Goal: Complete application form

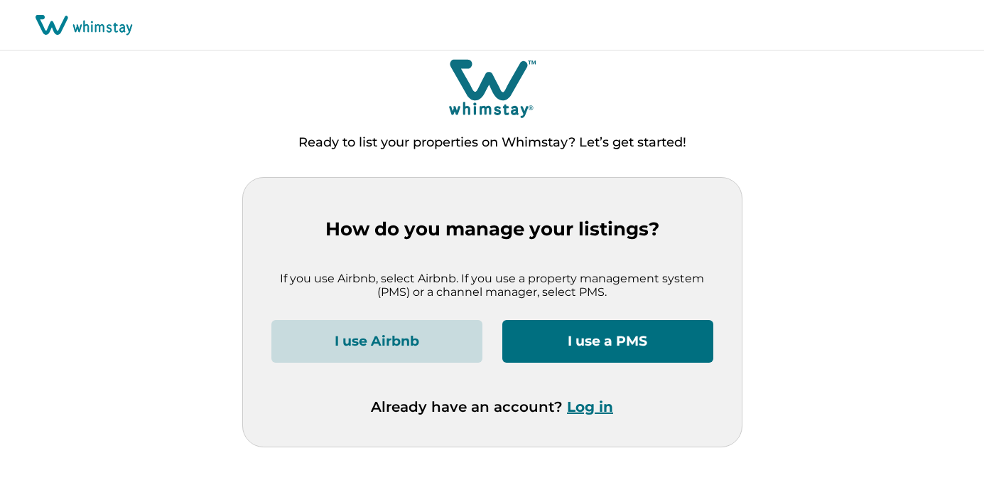
click at [520, 348] on button "I use a PMS" at bounding box center [607, 341] width 211 height 43
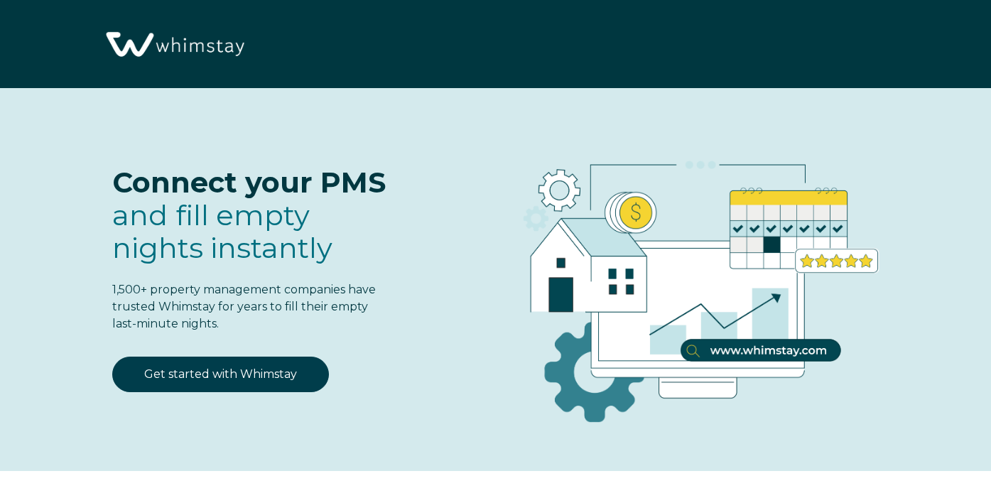
select select "NZ"
select select "Standard"
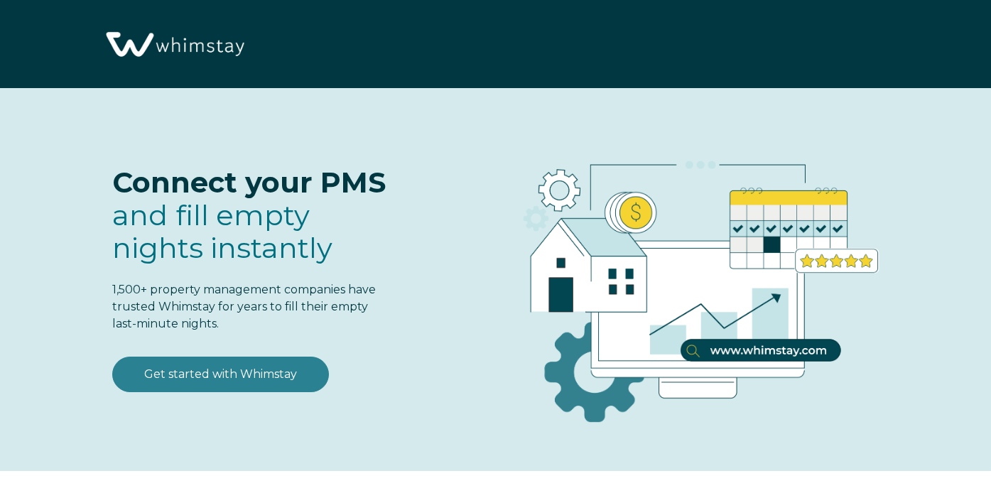
click at [288, 377] on link "Get started with Whimstay" at bounding box center [220, 375] width 217 height 36
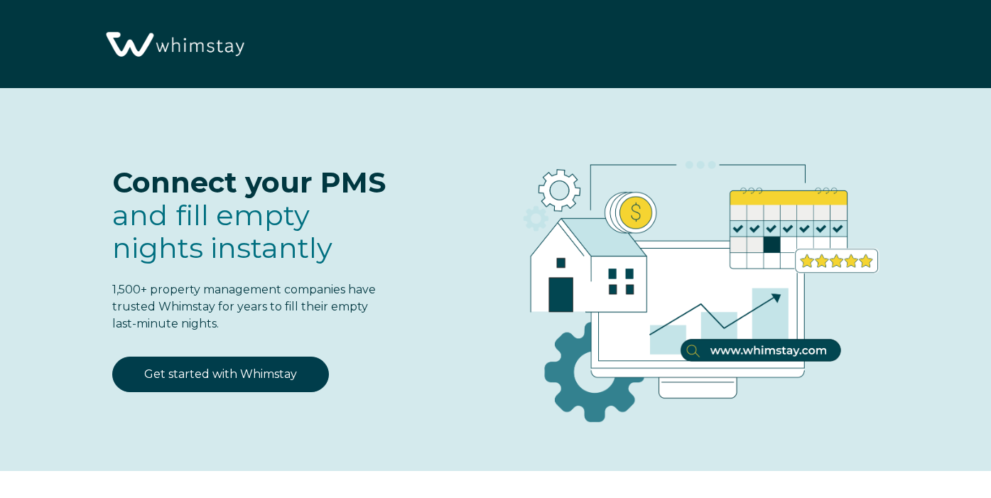
select select "NZ"
select select "Standard"
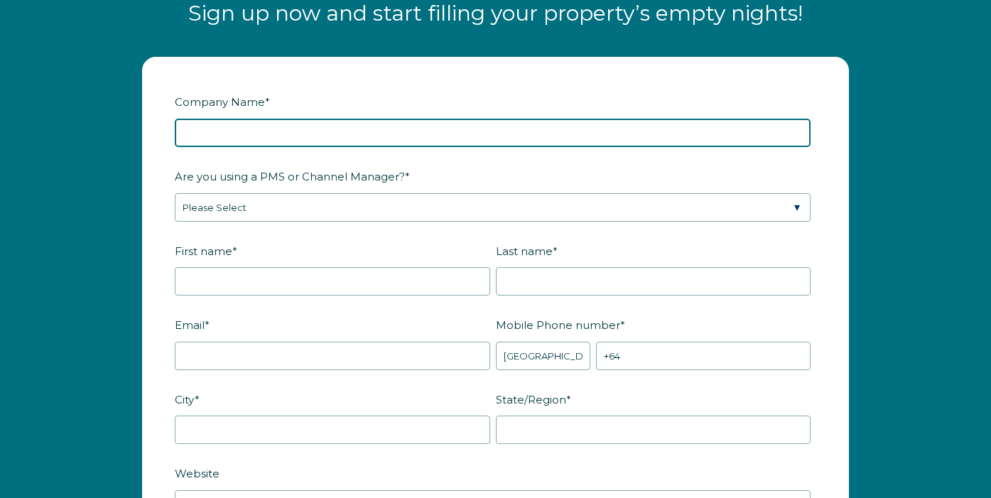
click at [322, 134] on input "Company Name *" at bounding box center [493, 133] width 636 height 28
type input "Homello"
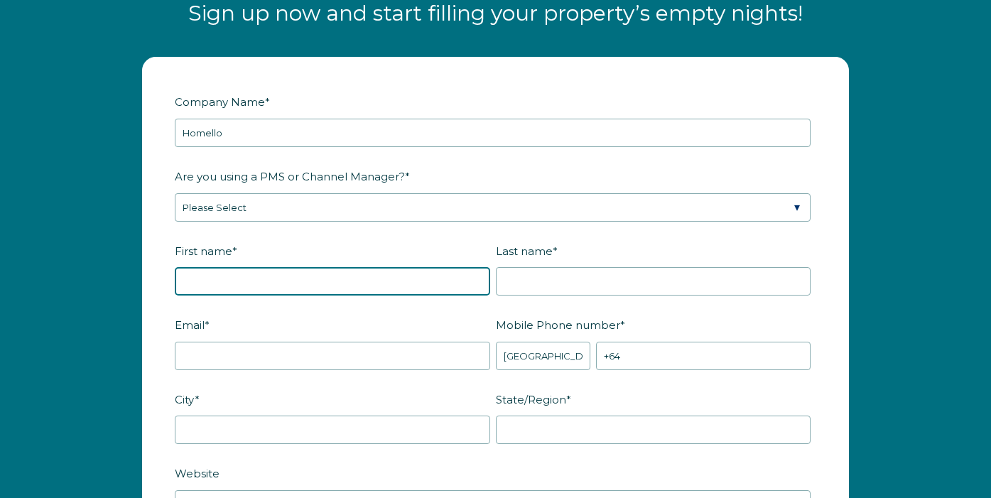
type input "[PERSON_NAME]"
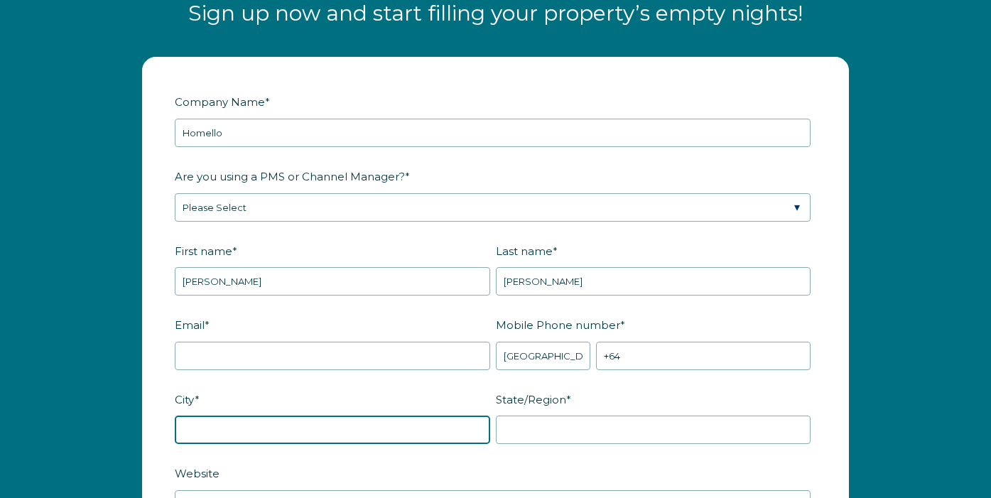
type input "[GEOGRAPHIC_DATA]"
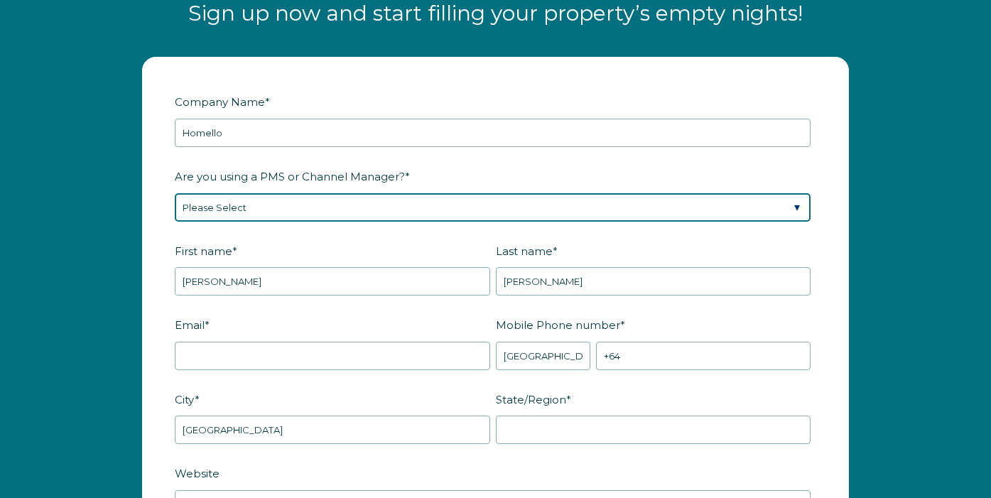
click at [302, 211] on select "Please Select Barefoot BookingPal Boost Brightside CiiRUS Escapia Guesty Hostaw…" at bounding box center [493, 207] width 636 height 28
select select "Hostaway"
click at [175, 193] on select "Please Select Barefoot BookingPal Boost Brightside CiiRUS Escapia Guesty Hostaw…" at bounding box center [493, 207] width 636 height 28
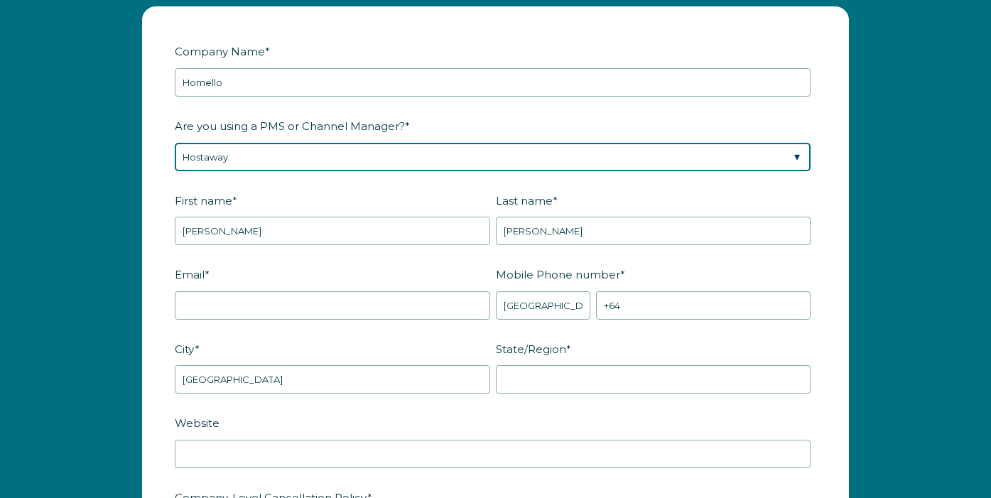
scroll to position [1782, 0]
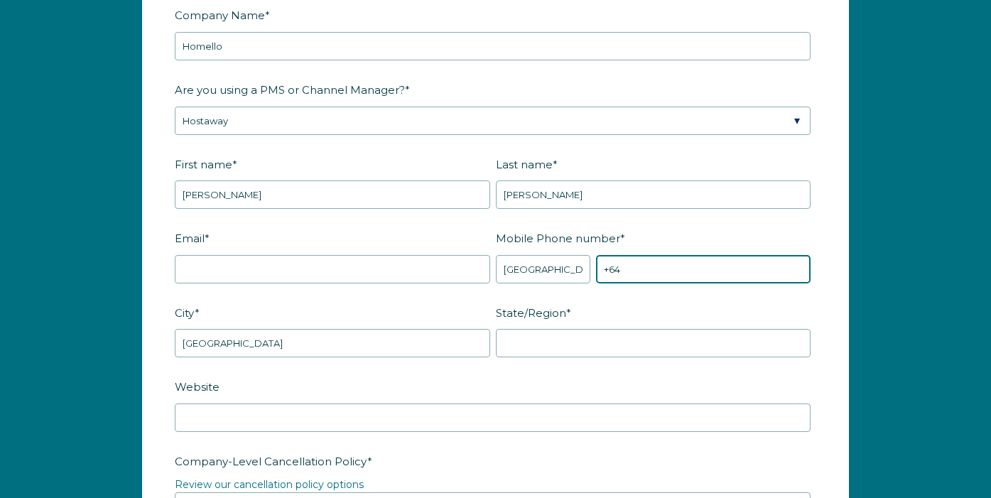
click at [655, 269] on input "+64" at bounding box center [703, 269] width 215 height 28
type input "[PHONE_NUMBER]"
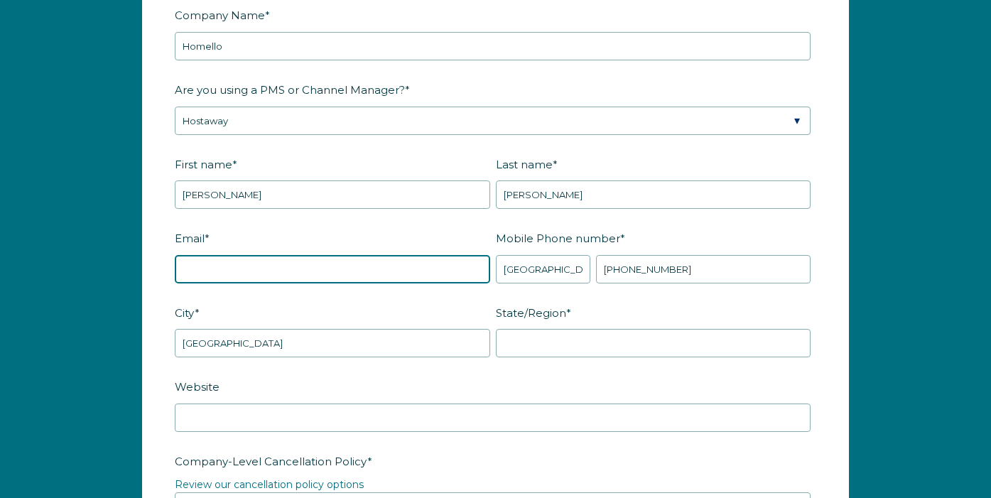
click at [338, 269] on input "Email *" at bounding box center [333, 269] width 316 height 28
type input "[EMAIL_ADDRESS][DOMAIN_NAME]"
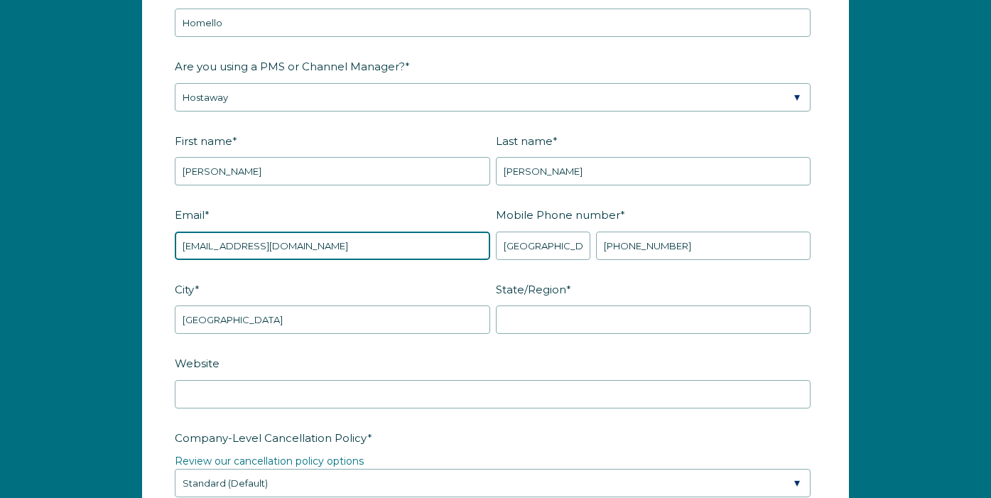
scroll to position [1832, 0]
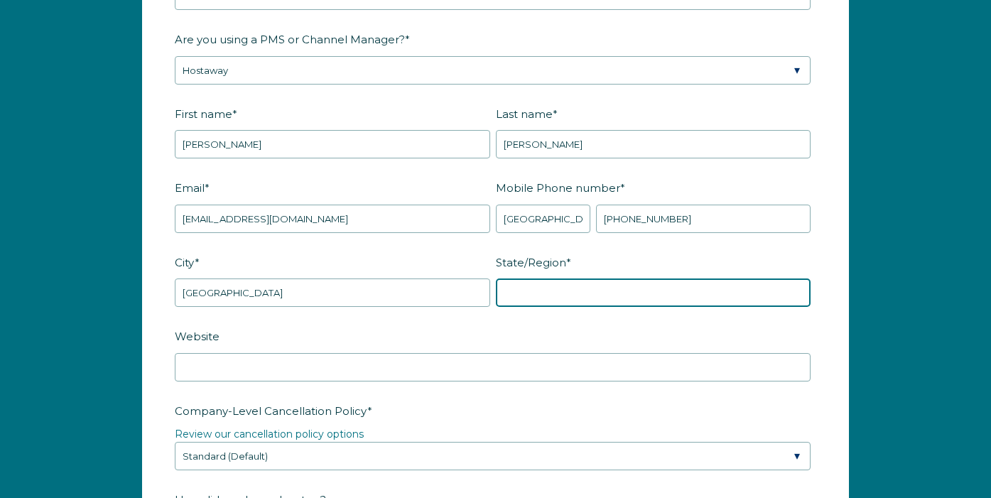
click at [542, 289] on input "State/Region *" at bounding box center [654, 293] width 316 height 28
type input "North Shore"
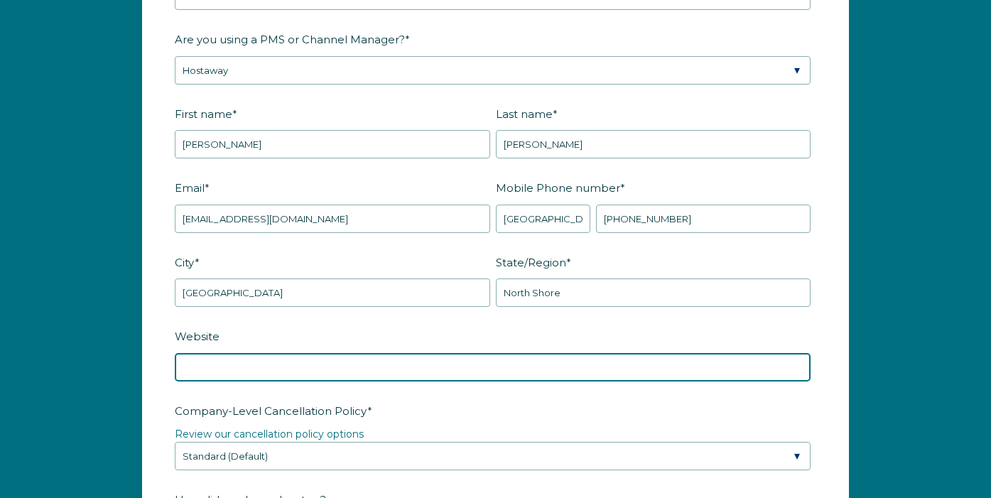
click at [473, 365] on input "Website" at bounding box center [493, 367] width 636 height 28
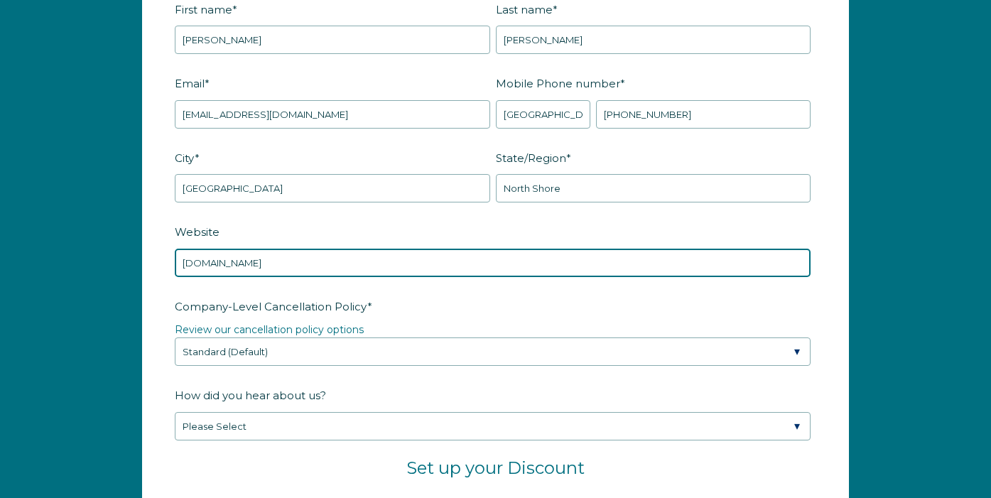
scroll to position [1959, 0]
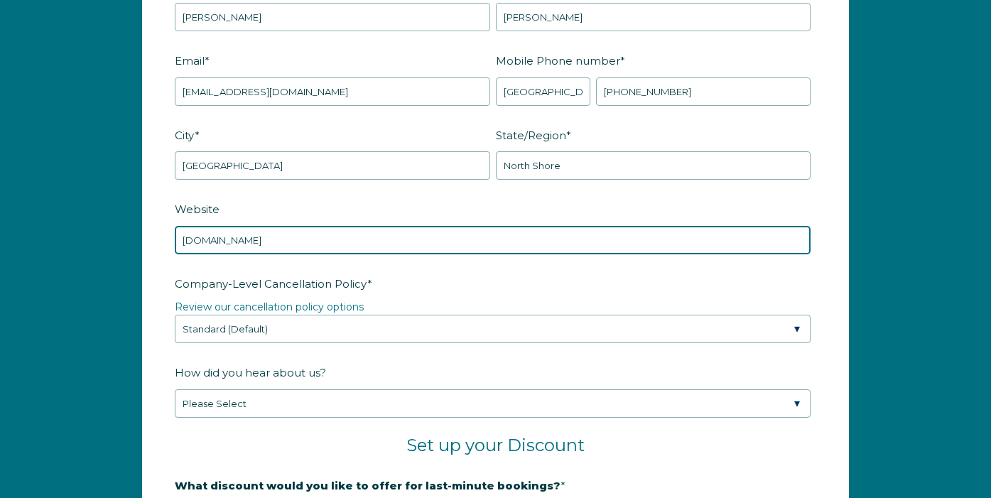
type input "[DOMAIN_NAME]"
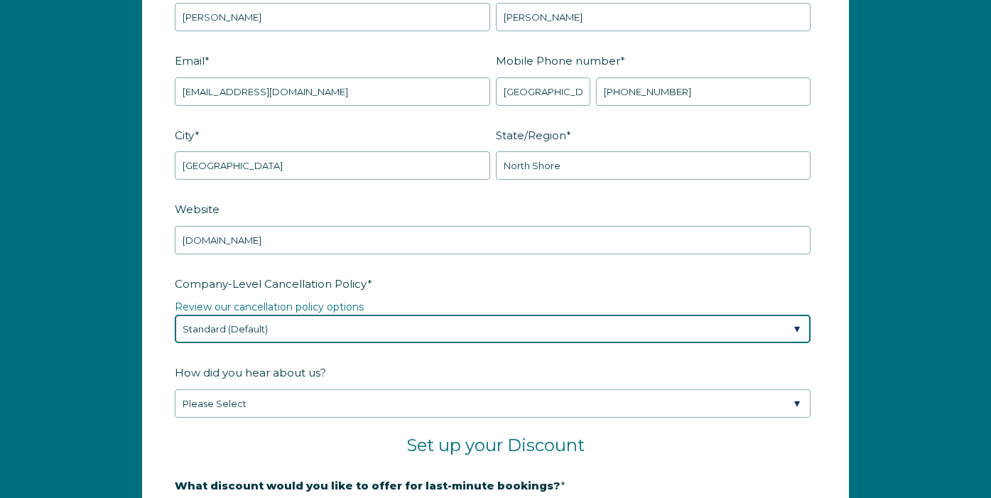
click at [482, 328] on select "Please Select Partial Standard (Default) Moderate Strict" at bounding box center [493, 329] width 636 height 28
select select "Moderate"
click at [175, 315] on select "Please Select Partial Standard (Default) Moderate Strict" at bounding box center [493, 329] width 636 height 28
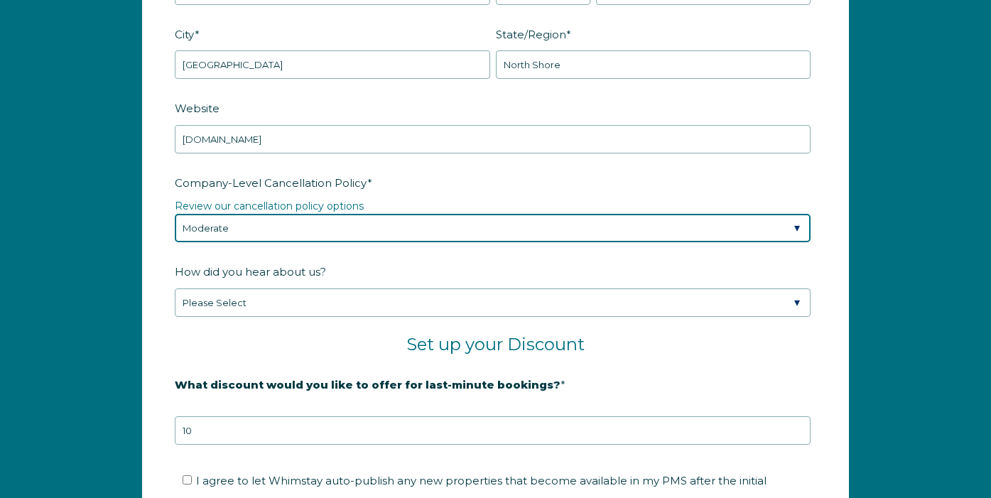
scroll to position [2085, 0]
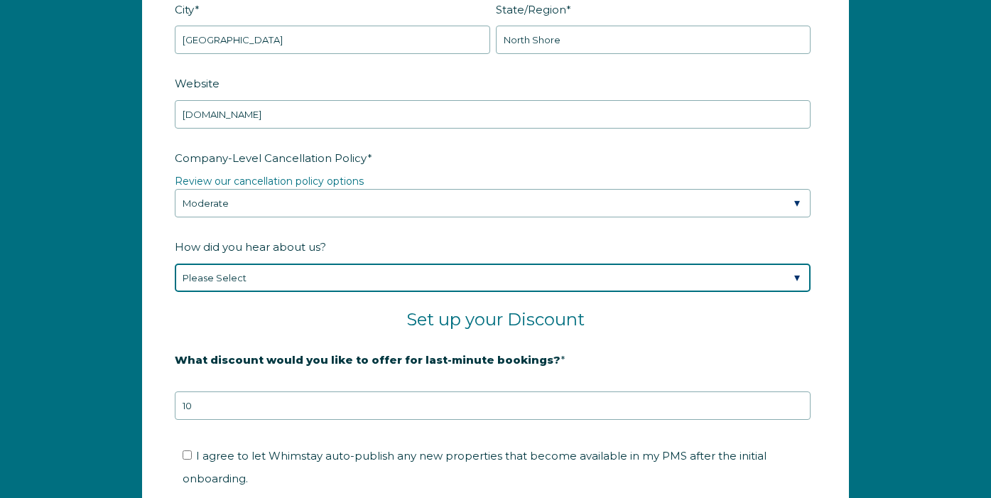
click at [461, 282] on select "Please Select Found Whimstay through a Google search Spoke to a Whimstay salesp…" at bounding box center [493, 278] width 636 height 28
select select "Google Search"
click at [175, 264] on select "Please Select Found Whimstay through a Google search Spoke to a Whimstay salesp…" at bounding box center [493, 278] width 636 height 28
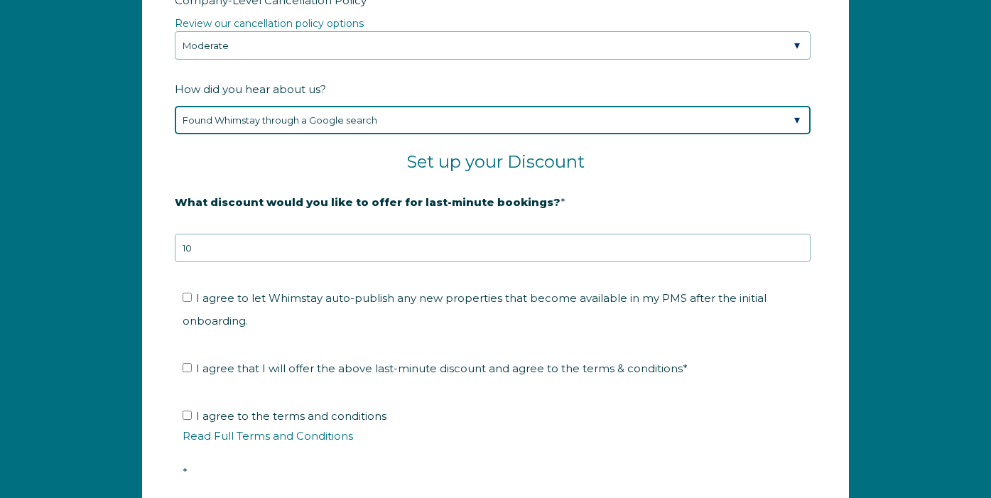
scroll to position [2262, 0]
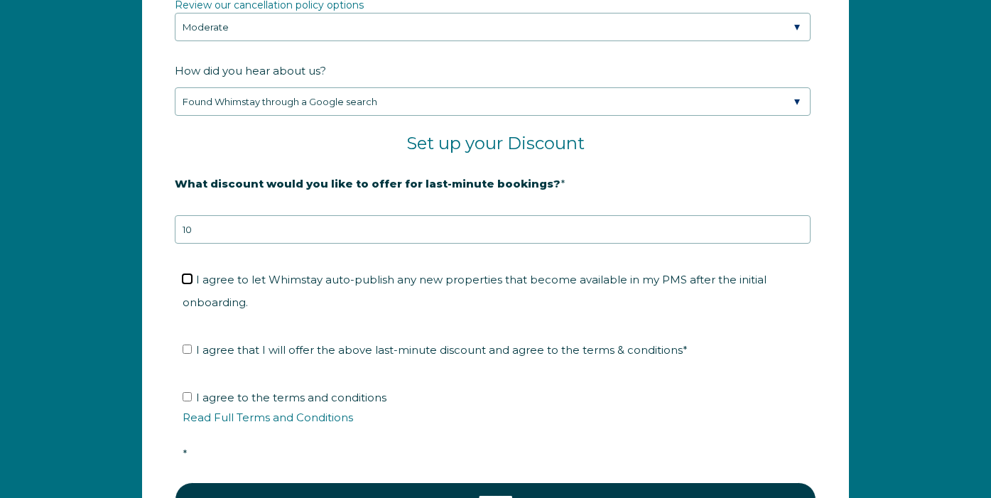
click at [186, 278] on input "I agree to let Whimstay auto-publish any new properties that become available i…" at bounding box center [187, 278] width 9 height 9
checkbox input "true"
click at [185, 350] on input "I agree that I will offer the above last-minute discount and agree to the terms…" at bounding box center [187, 349] width 9 height 9
checkbox input "true"
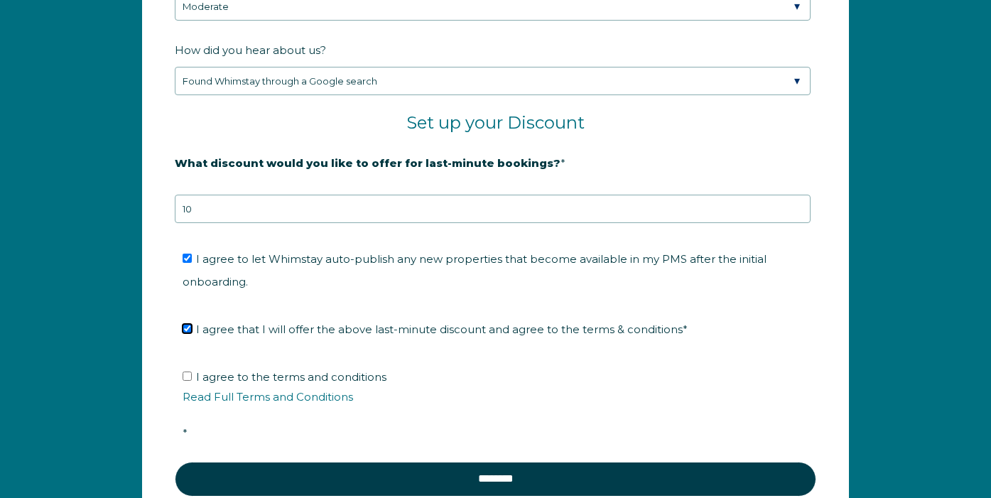
scroll to position [2296, 0]
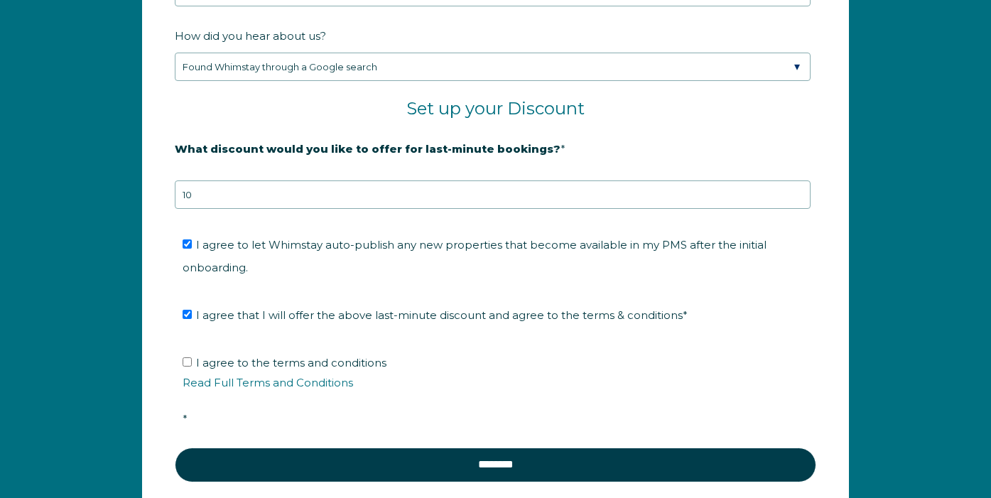
click at [185, 356] on label "I agree to the terms and conditions Read Full Terms and Conditions *" at bounding box center [501, 391] width 636 height 70
click at [185, 357] on input "I agree to the terms and conditions Read Full Terms and Conditions *" at bounding box center [187, 361] width 9 height 9
checkbox input "true"
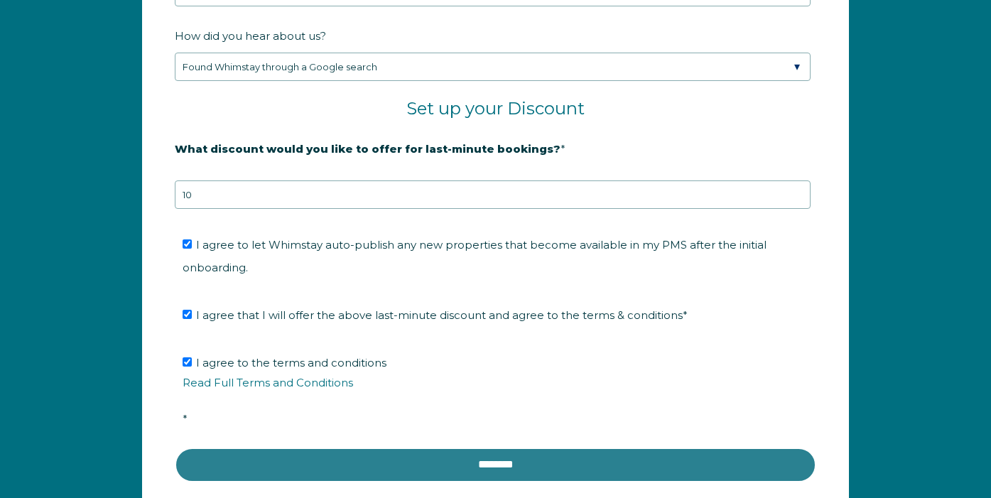
click at [249, 454] on input "********" at bounding box center [496, 465] width 642 height 34
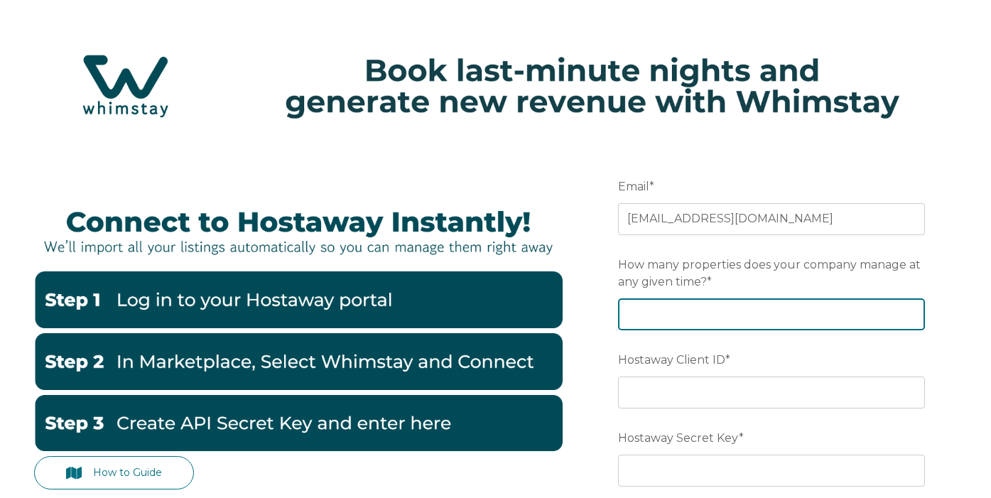
click at [702, 303] on input "How many properties does your company manage at any given time? *" at bounding box center [771, 314] width 307 height 31
type input "1"
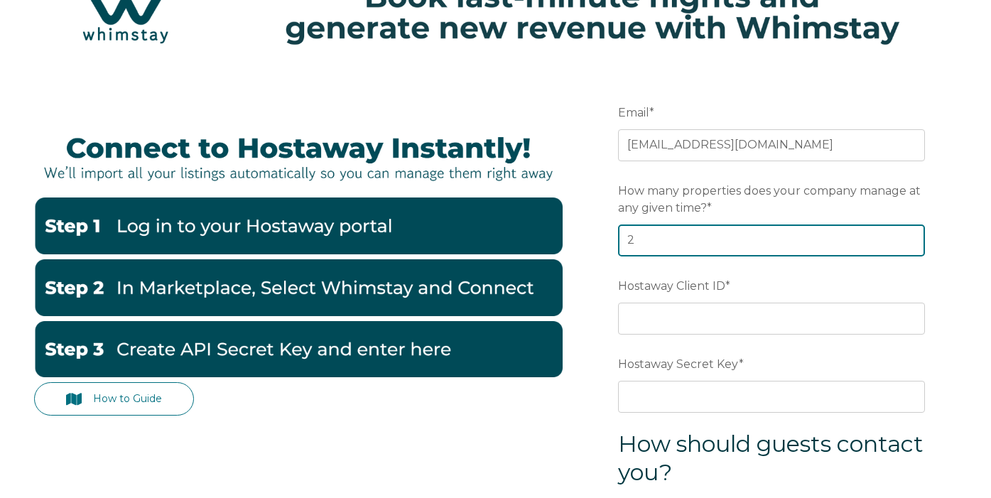
scroll to position [92, 0]
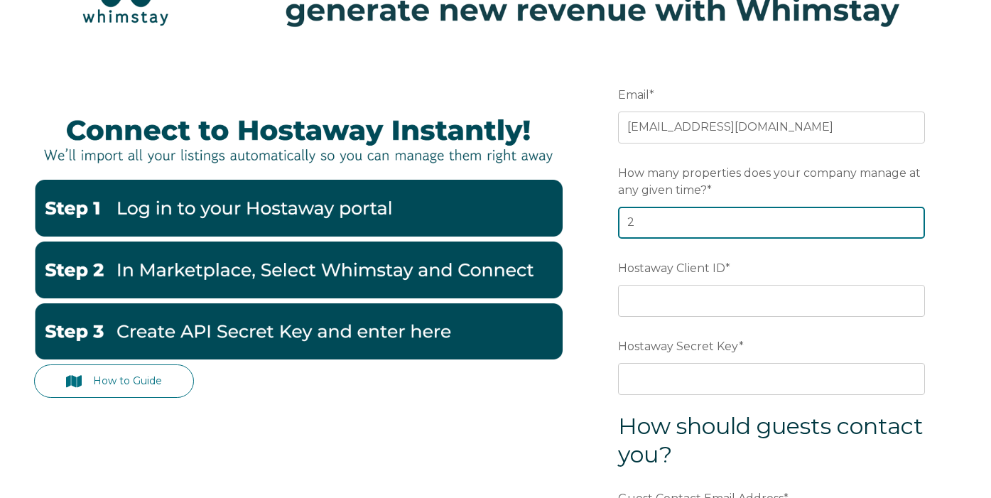
type input "2"
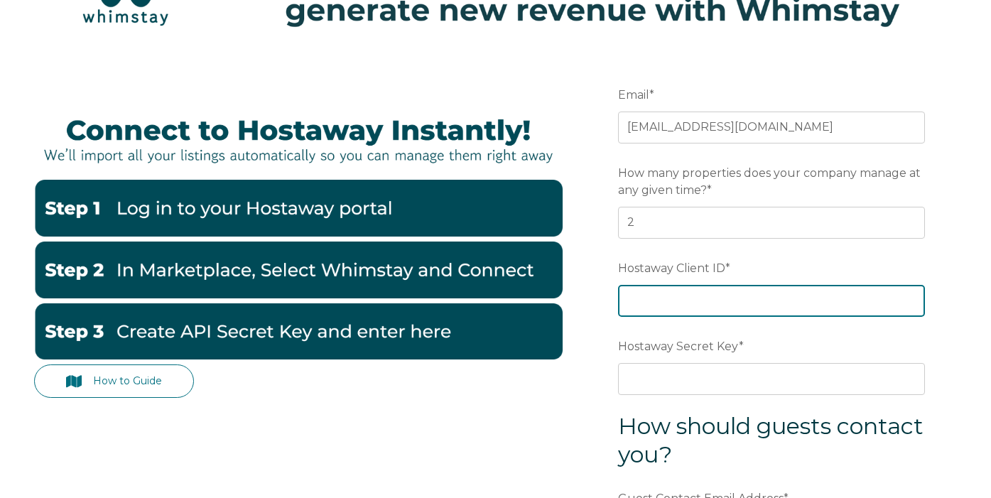
click at [655, 298] on input "Hostaway Client ID *" at bounding box center [771, 300] width 307 height 31
paste input "167223"
type input "167223"
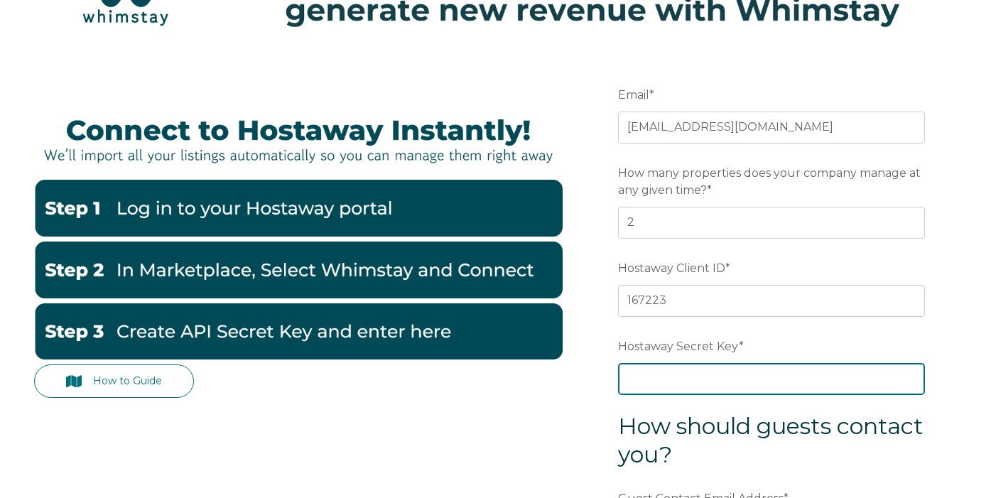
click at [664, 383] on input "Hostaway Secret Key *" at bounding box center [771, 378] width 307 height 31
paste input "7c64****c10f"
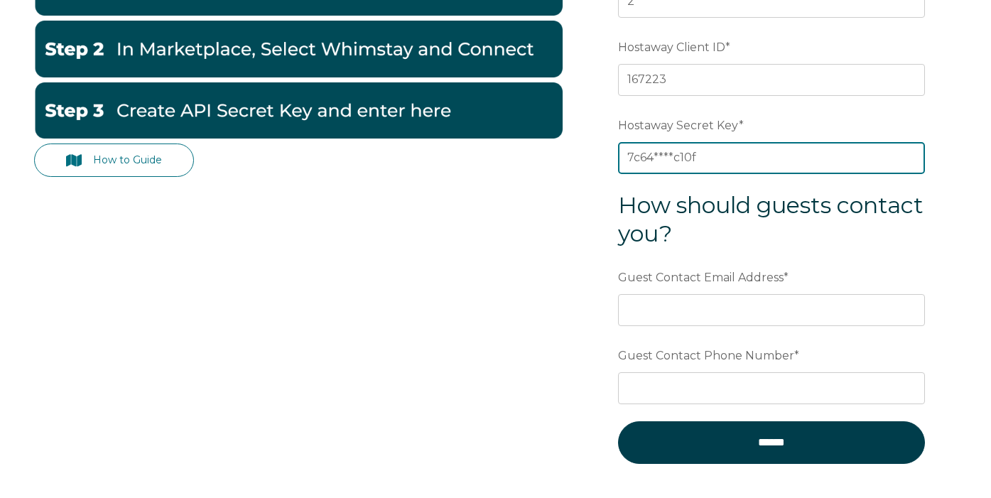
scroll to position [363, 0]
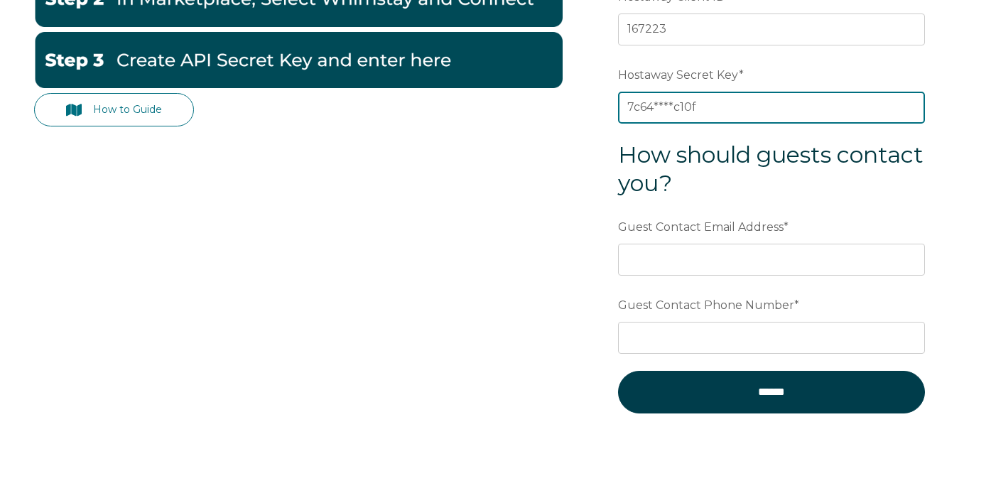
type input "7c64****c10f"
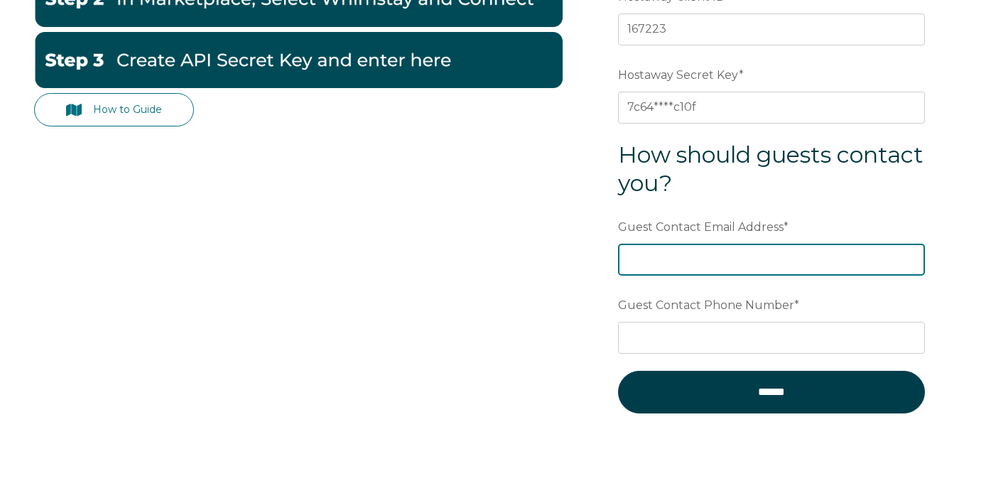
click at [657, 264] on input "Guest Contact Email Address *" at bounding box center [771, 259] width 307 height 31
type input "[EMAIL_ADDRESS][DOMAIN_NAME]"
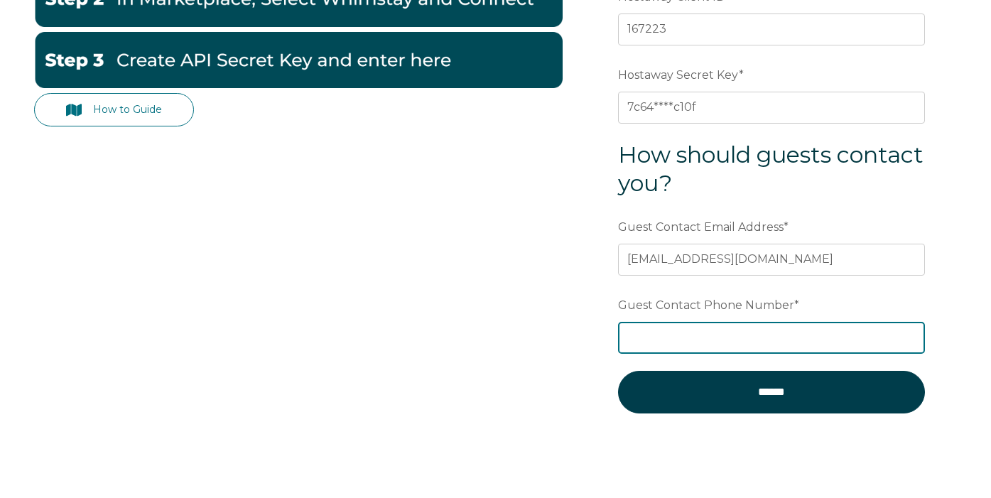
click at [662, 343] on input "Guest Contact Phone Number *" at bounding box center [771, 337] width 307 height 31
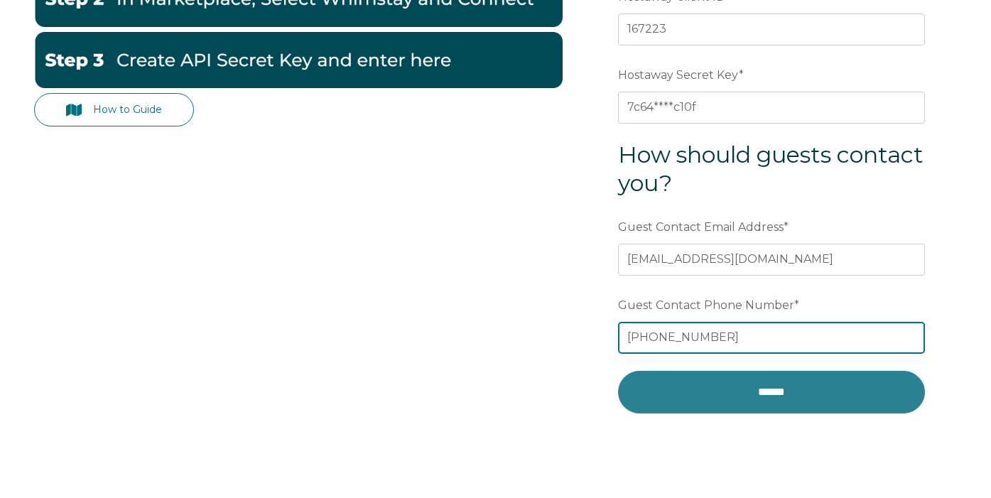
type input "+642108888492"
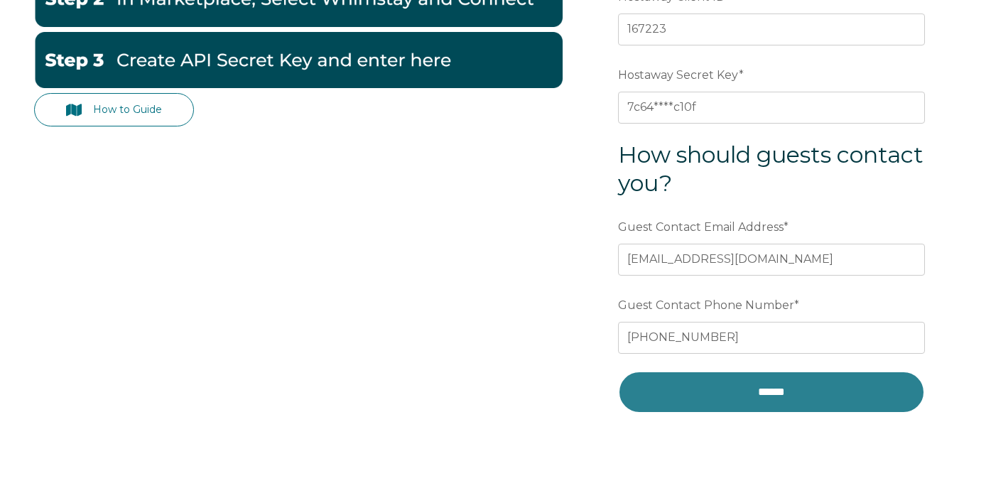
click at [741, 399] on input "******" at bounding box center [771, 392] width 307 height 43
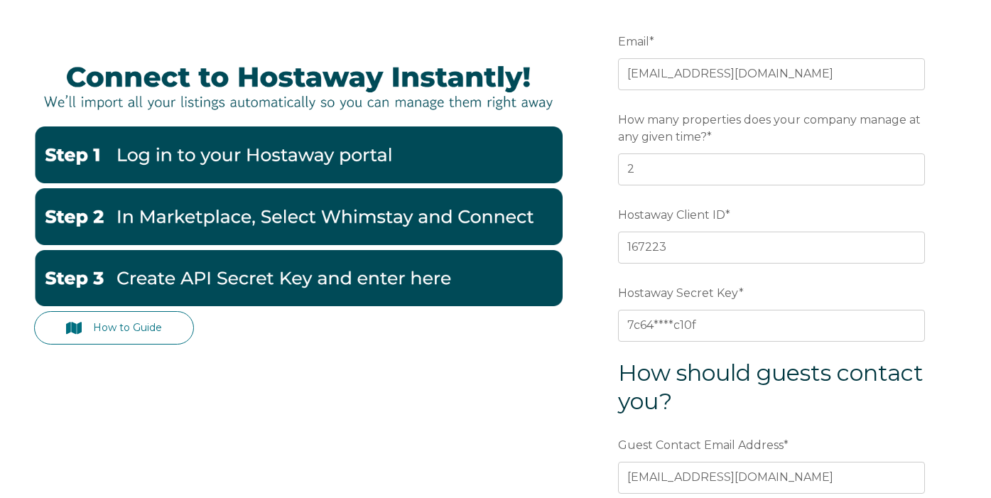
scroll to position [114, 0]
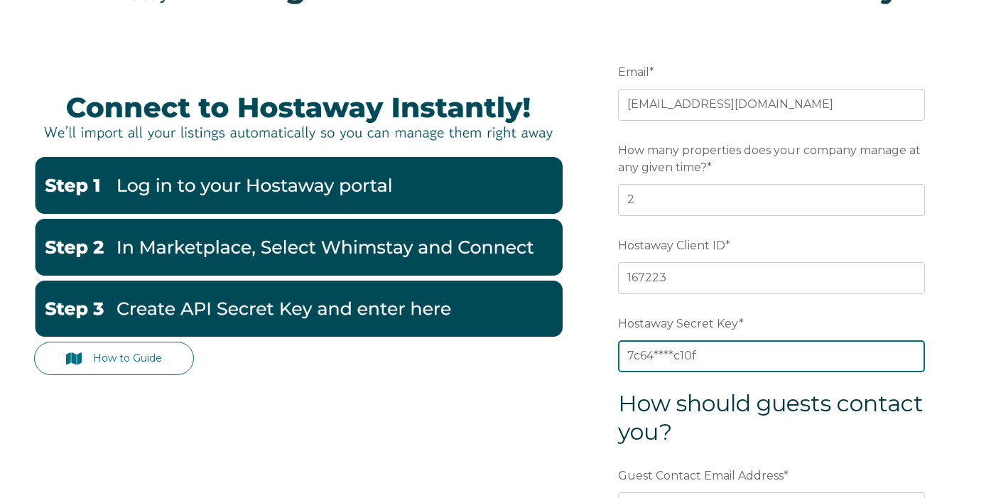
click at [658, 356] on input "7c64****c10f" at bounding box center [771, 355] width 307 height 31
paste input "bdfde68173405ba8be3de908a61d48fad313390cfb731e0dac3b737816ff17a2"
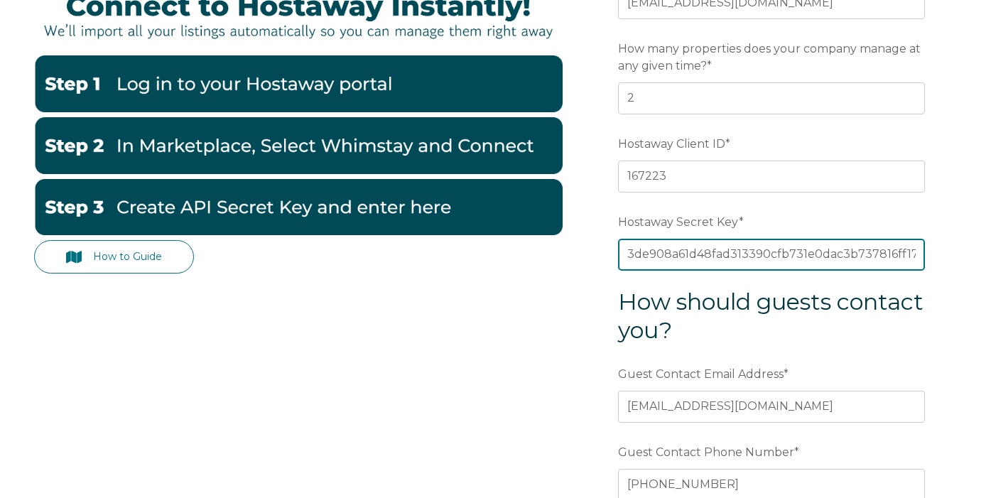
scroll to position [360, 0]
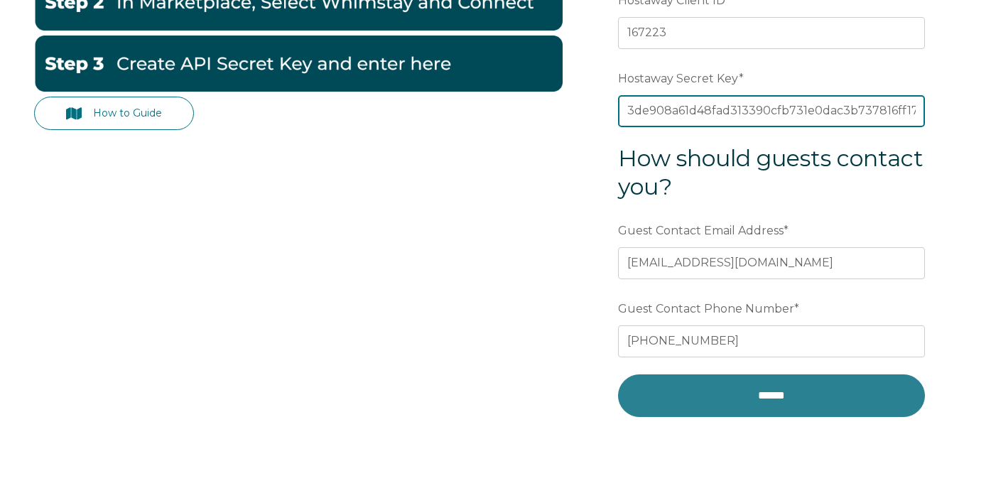
type input "bdfde68173405ba8be3de908a61d48fad313390cfb731e0dac3b737816ff17a2"
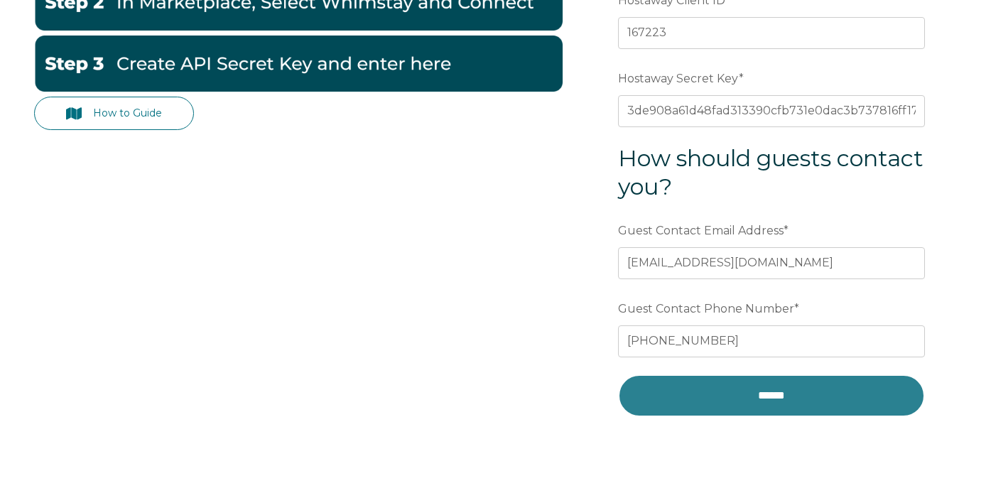
scroll to position [0, 0]
click at [663, 392] on input "******" at bounding box center [771, 396] width 307 height 43
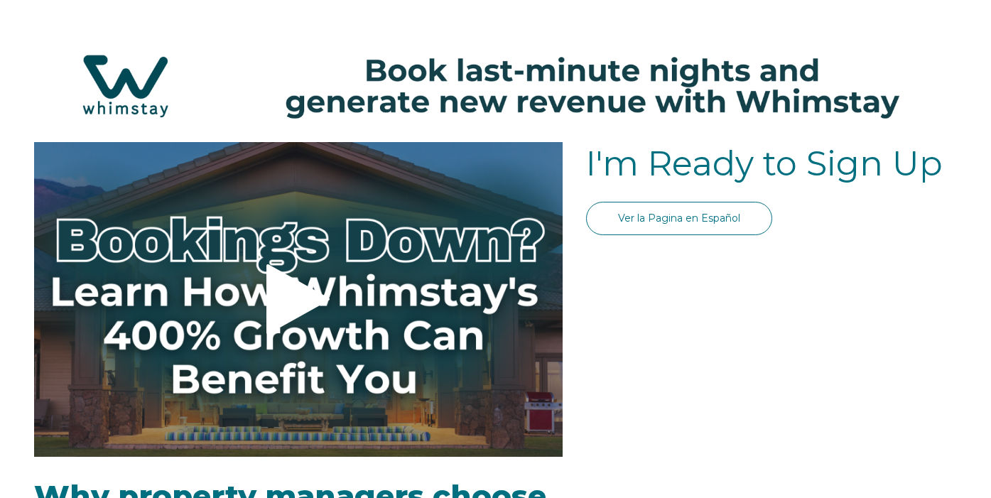
select select "NZ"
select select "Standard"
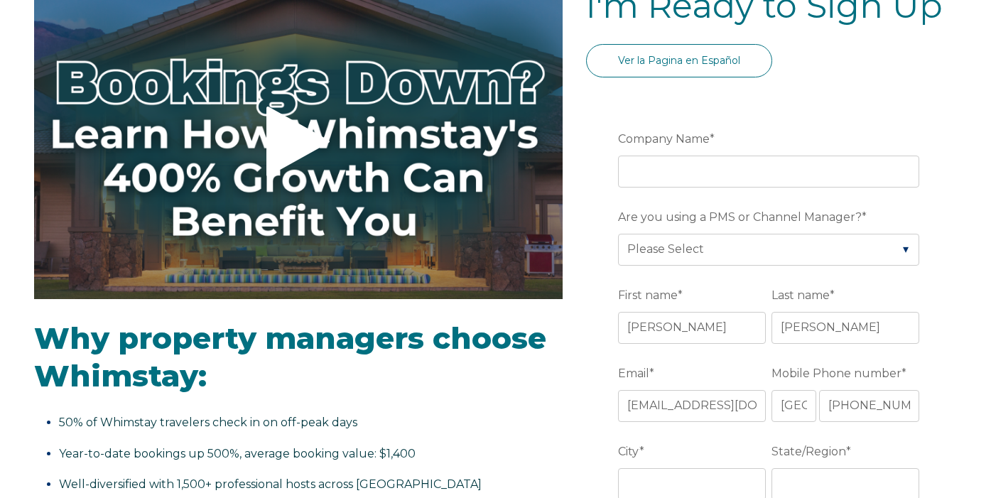
scroll to position [194, 0]
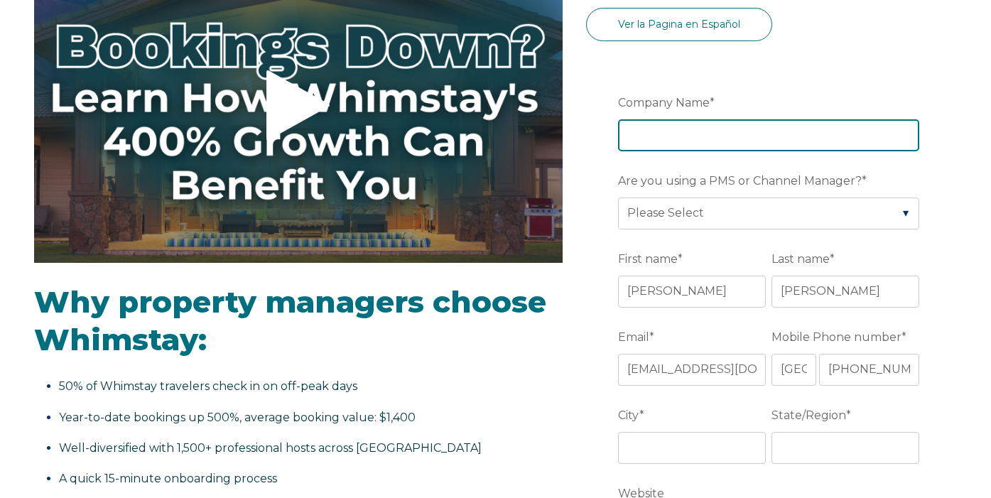
click at [646, 146] on input "Company Name *" at bounding box center [768, 134] width 301 height 31
type input "Homello"
type input "[GEOGRAPHIC_DATA]"
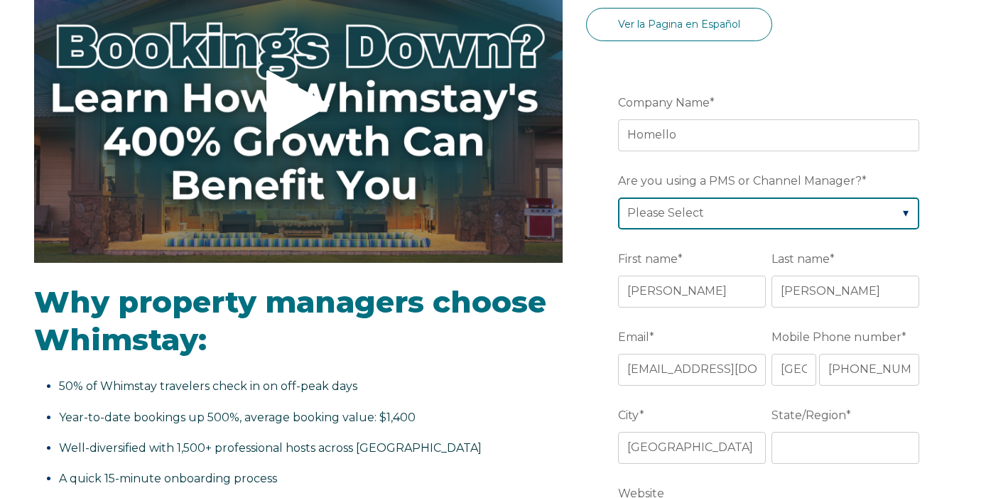
click at [714, 214] on select "Please Select Barefoot BookingPal Boost Brightside CiiRUS Escapia Guesty Hostaw…" at bounding box center [768, 213] width 301 height 31
select select "Hostaway"
click at [618, 198] on select "Please Select Barefoot BookingPal Boost Brightside CiiRUS Escapia Guesty Hostaw…" at bounding box center [768, 213] width 301 height 31
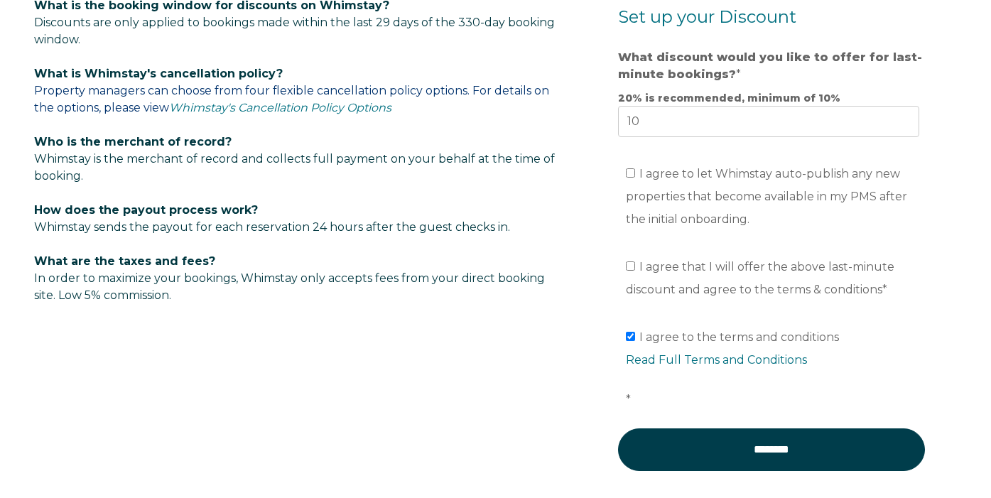
scroll to position [0, 0]
